Goal: Transaction & Acquisition: Purchase product/service

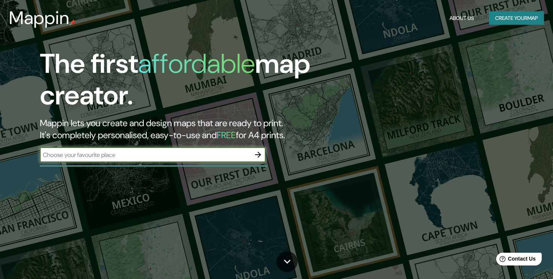
click at [158, 156] on input "text" at bounding box center [145, 155] width 211 height 9
type input "[STREET_ADDRESS] d'ane"
click at [256, 155] on icon "button" at bounding box center [258, 155] width 6 height 6
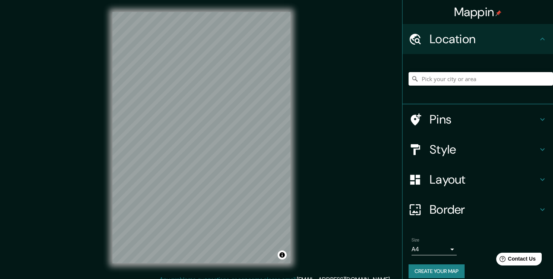
click at [445, 80] on input "Pick your city or area" at bounding box center [480, 79] width 144 height 14
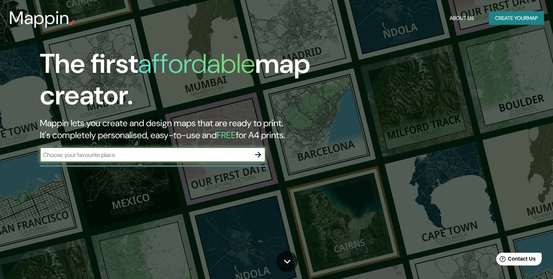
click at [155, 154] on input "text" at bounding box center [145, 155] width 211 height 9
type input "[STREET_ADDRESS] d'ane saint saud lacoussiere"
click at [254, 157] on icon "button" at bounding box center [257, 154] width 9 height 9
